Goal: Task Accomplishment & Management: Use online tool/utility

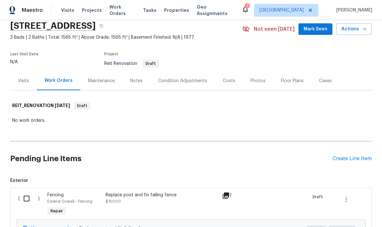
click at [28, 202] on input "checkbox" at bounding box center [29, 198] width 18 height 13
checkbox input "true"
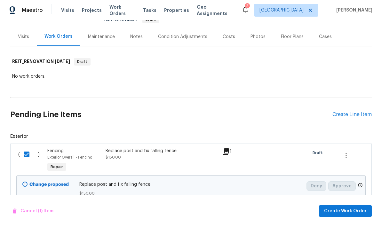
scroll to position [69, 0]
click at [337, 209] on span "Create Work Order" at bounding box center [345, 211] width 43 height 8
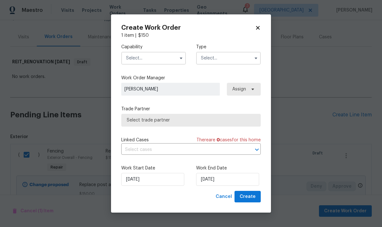
click at [172, 53] on input "text" at bounding box center [153, 58] width 65 height 13
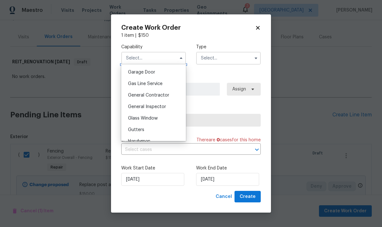
scroll to position [286, 0]
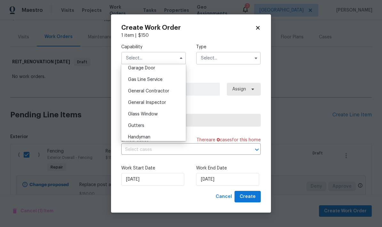
click at [170, 92] on div "General Contractor" at bounding box center [153, 91] width 61 height 12
type input "General Contractor"
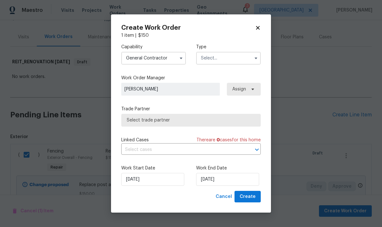
click at [224, 61] on input "text" at bounding box center [228, 58] width 65 height 13
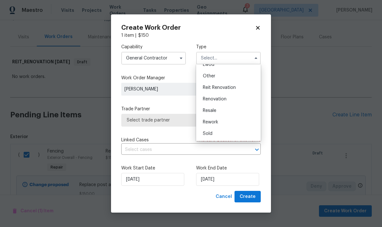
scroll to position [76, 0]
click at [240, 89] on div "Reit Renovation" at bounding box center [228, 88] width 61 height 12
type input "Reit Renovation"
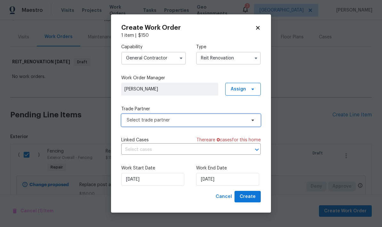
click at [206, 120] on span "Select trade partner" at bounding box center [186, 120] width 119 height 6
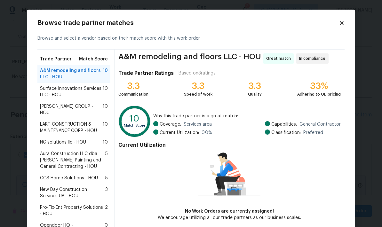
click at [52, 91] on span "Surface Innovations Services LLC - HOU" at bounding box center [71, 91] width 63 height 13
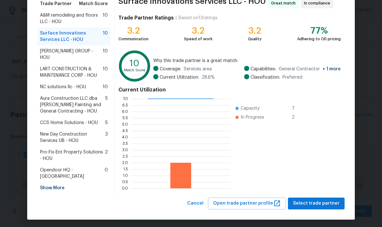
scroll to position [55, 0]
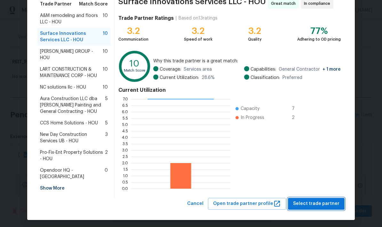
click at [315, 203] on span "Select trade partner" at bounding box center [316, 204] width 46 height 8
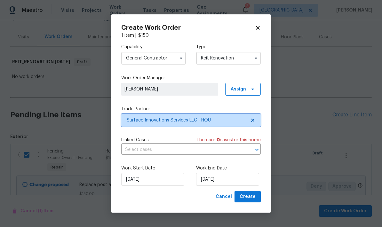
scroll to position [0, 0]
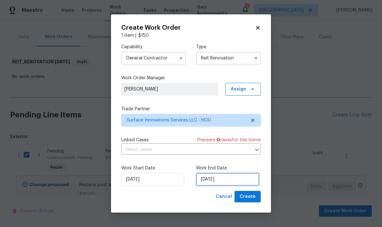
click at [224, 184] on input "[DATE]" at bounding box center [227, 179] width 63 height 13
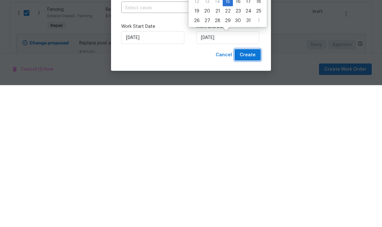
click at [246, 193] on span "Create" at bounding box center [248, 197] width 16 height 8
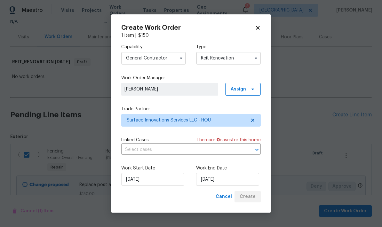
scroll to position [13, 0]
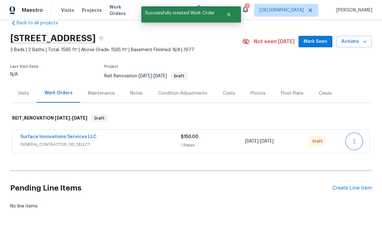
click at [354, 134] on button "button" at bounding box center [354, 141] width 15 height 15
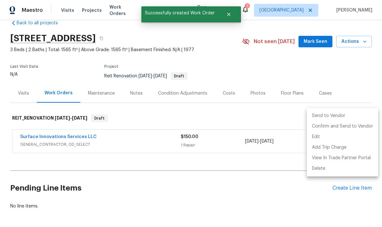
click at [319, 117] on li "Send to Vendor" at bounding box center [342, 116] width 71 height 11
